Goal: Entertainment & Leisure: Consume media (video, audio)

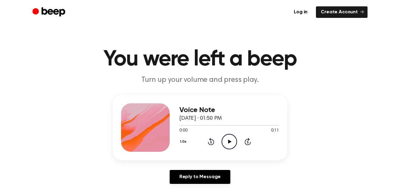
click at [229, 140] on icon "Play Audio" at bounding box center [228, 141] width 15 height 15
click at [229, 140] on icon "Pause Audio" at bounding box center [228, 141] width 15 height 15
click at [229, 140] on icon "Play Audio" at bounding box center [228, 141] width 15 height 15
click at [226, 141] on icon "Play Audio" at bounding box center [228, 141] width 15 height 15
click at [225, 139] on icon "Pause Audio" at bounding box center [228, 141] width 15 height 15
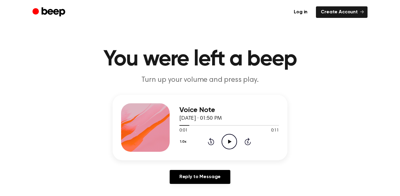
click at [226, 139] on icon "Play Audio" at bounding box center [228, 141] width 15 height 15
click at [226, 141] on icon "Pause Audio" at bounding box center [228, 141] width 15 height 15
click at [226, 140] on icon "Play Audio" at bounding box center [228, 141] width 15 height 15
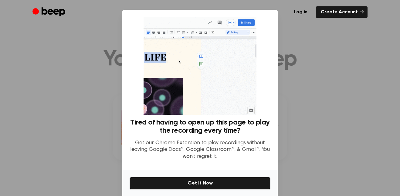
click at [306, 104] on div at bounding box center [200, 98] width 400 height 196
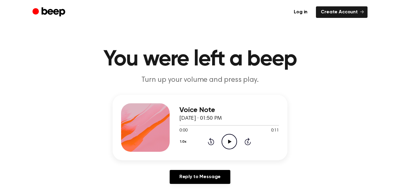
click at [229, 142] on icon at bounding box center [229, 142] width 3 height 4
click at [228, 140] on icon at bounding box center [229, 142] width 3 height 4
click at [228, 139] on icon "Play Audio" at bounding box center [228, 141] width 15 height 15
click at [227, 139] on icon "Play Audio" at bounding box center [228, 141] width 15 height 15
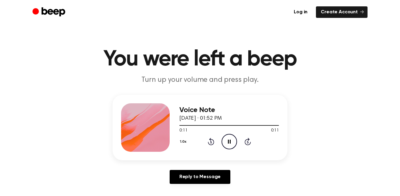
click at [228, 142] on icon at bounding box center [229, 142] width 3 height 4
click at [229, 143] on icon "Play Audio" at bounding box center [228, 141] width 15 height 15
click at [230, 144] on icon "Play Audio" at bounding box center [228, 141] width 15 height 15
click at [230, 144] on icon "Pause Audio" at bounding box center [228, 141] width 15 height 15
click at [229, 138] on icon "Play Audio" at bounding box center [228, 141] width 15 height 15
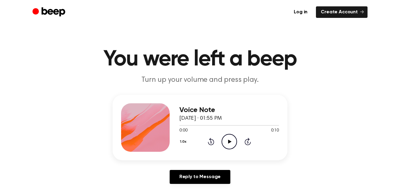
click at [223, 143] on icon "Play Audio" at bounding box center [228, 141] width 15 height 15
click at [225, 144] on icon "Pause Audio" at bounding box center [228, 141] width 15 height 15
click at [225, 144] on icon "Play Audio" at bounding box center [228, 141] width 15 height 15
click at [227, 140] on icon "Play Audio" at bounding box center [228, 141] width 15 height 15
click at [227, 145] on icon "Play Audio" at bounding box center [228, 141] width 15 height 15
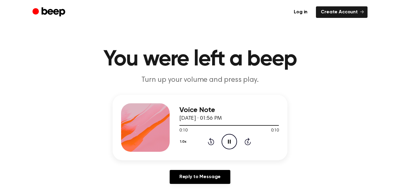
click at [227, 145] on icon "Pause Audio" at bounding box center [228, 141] width 15 height 15
